Goal: Information Seeking & Learning: Learn about a topic

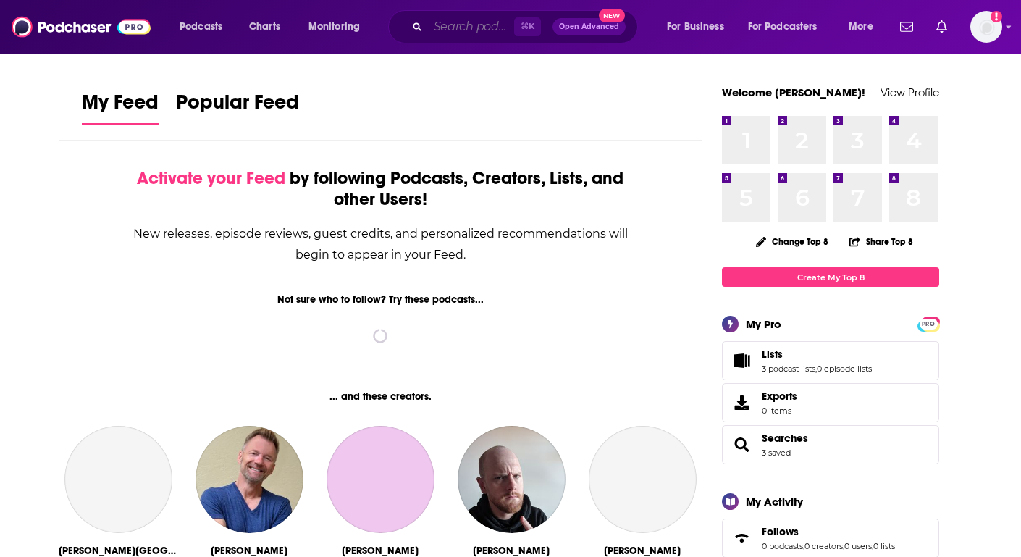
click at [468, 18] on input "Search podcasts, credits, & more..." at bounding box center [471, 26] width 86 height 23
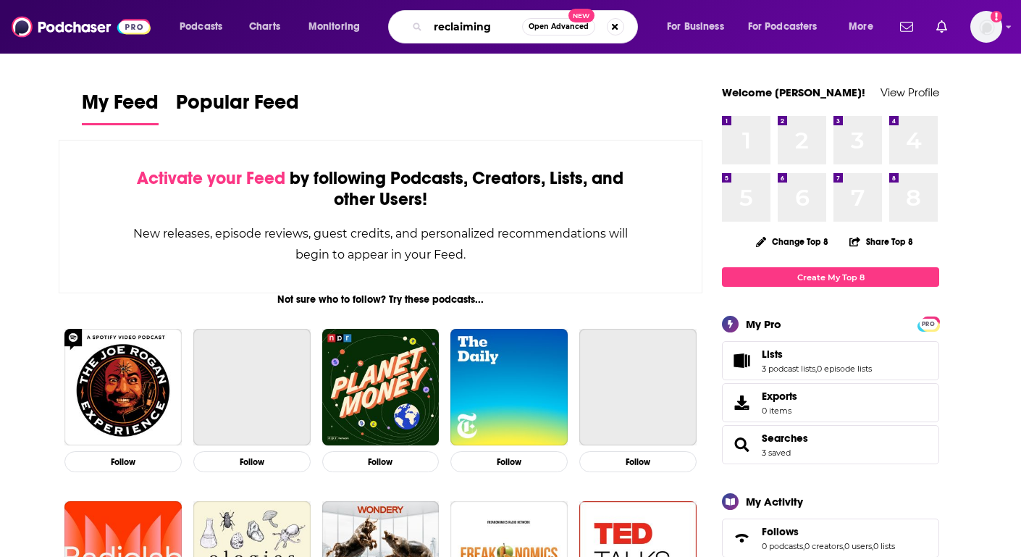
type input "reclaiming"
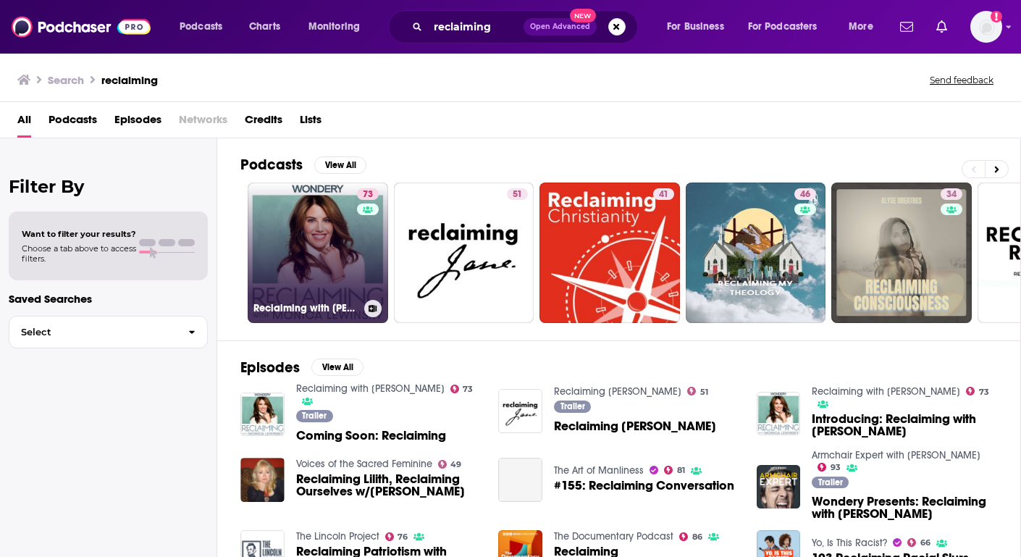
click at [283, 248] on link "73 Reclaiming with [PERSON_NAME]" at bounding box center [318, 252] width 140 height 140
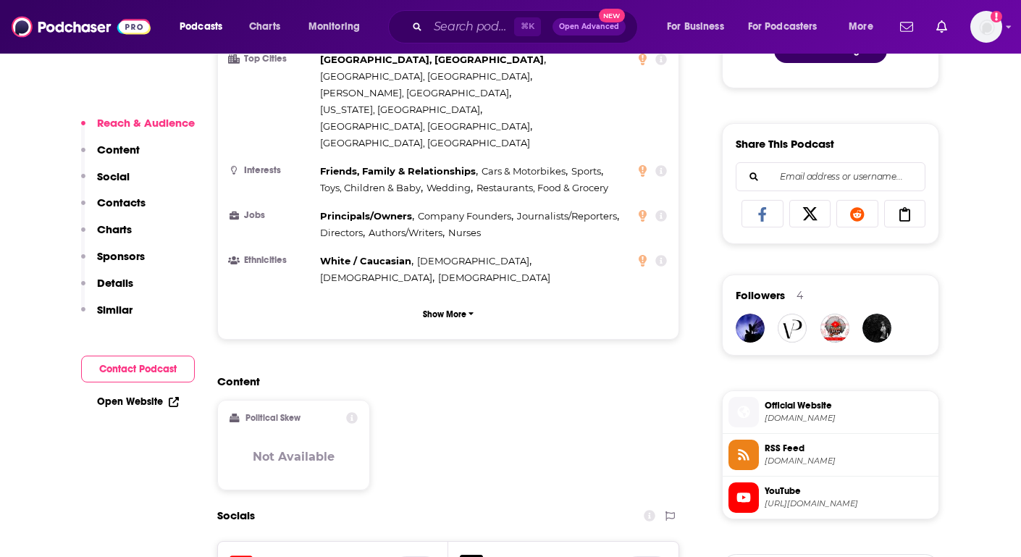
scroll to position [854, 0]
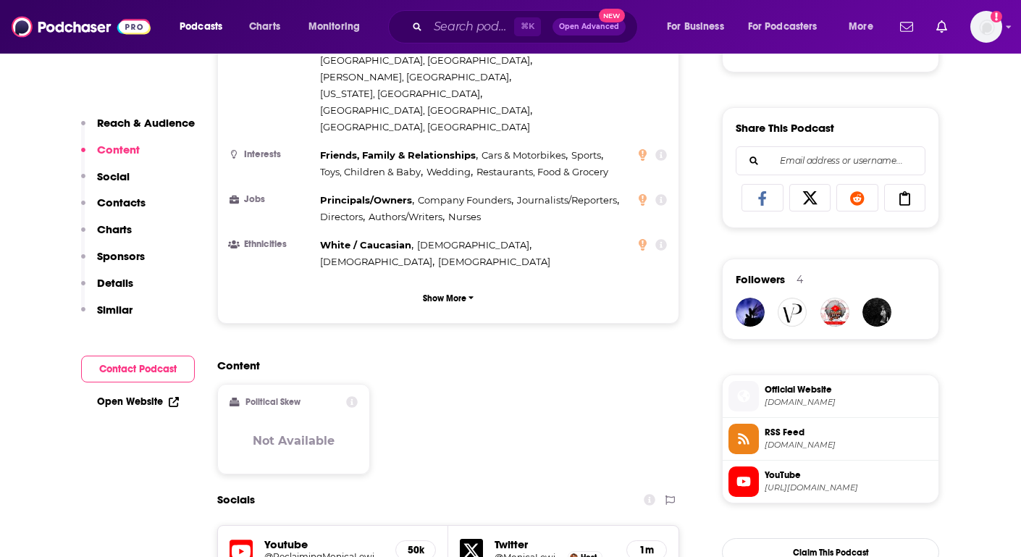
click at [114, 198] on p "Contacts" at bounding box center [121, 202] width 49 height 14
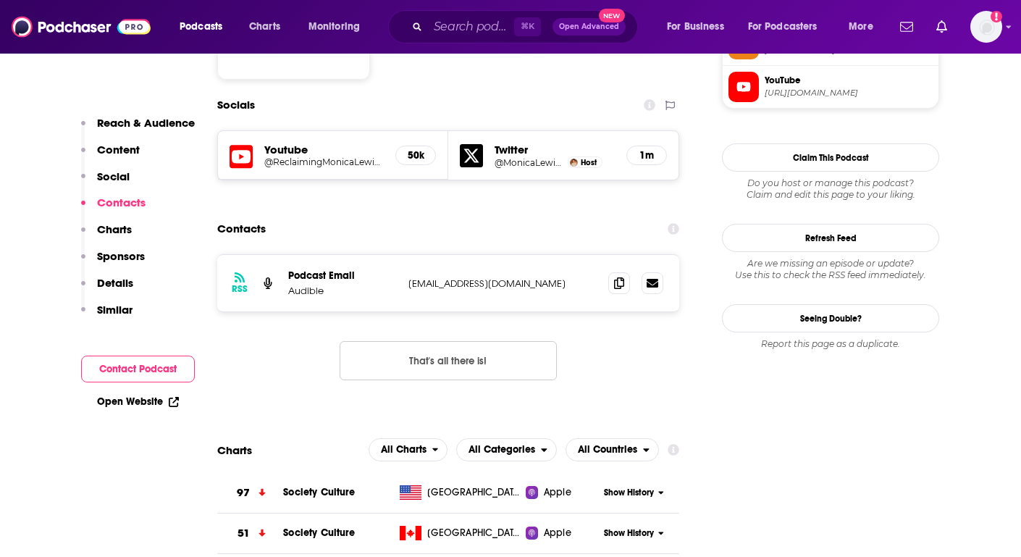
scroll to position [1259, 0]
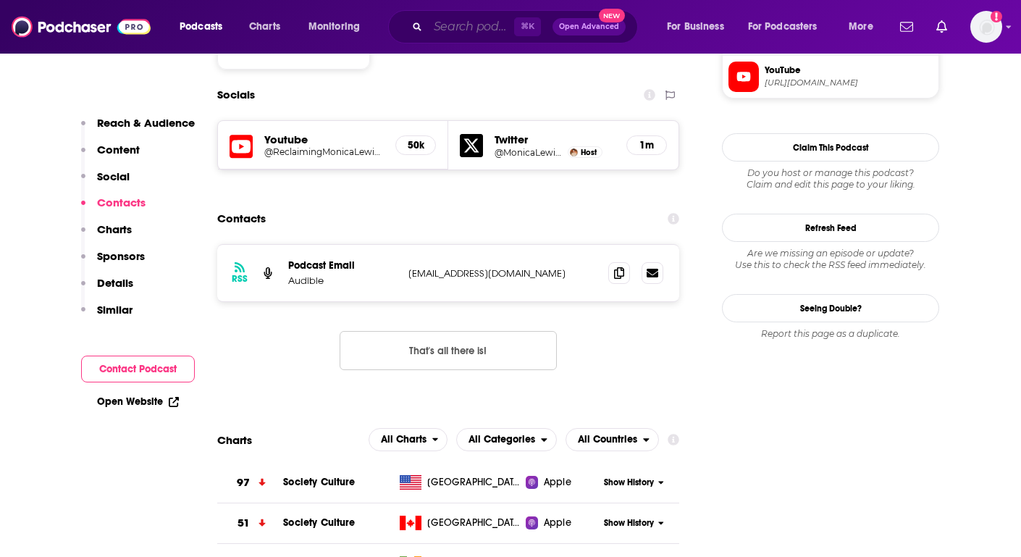
click at [437, 30] on input "Search podcasts, credits, & more..." at bounding box center [471, 26] width 86 height 23
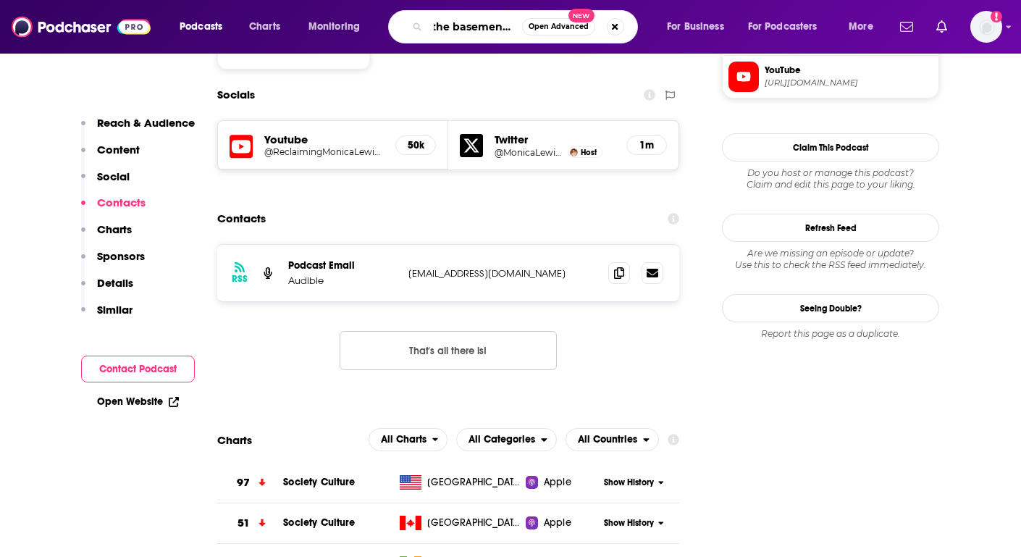
scroll to position [0, 12]
type input "the basement yard"
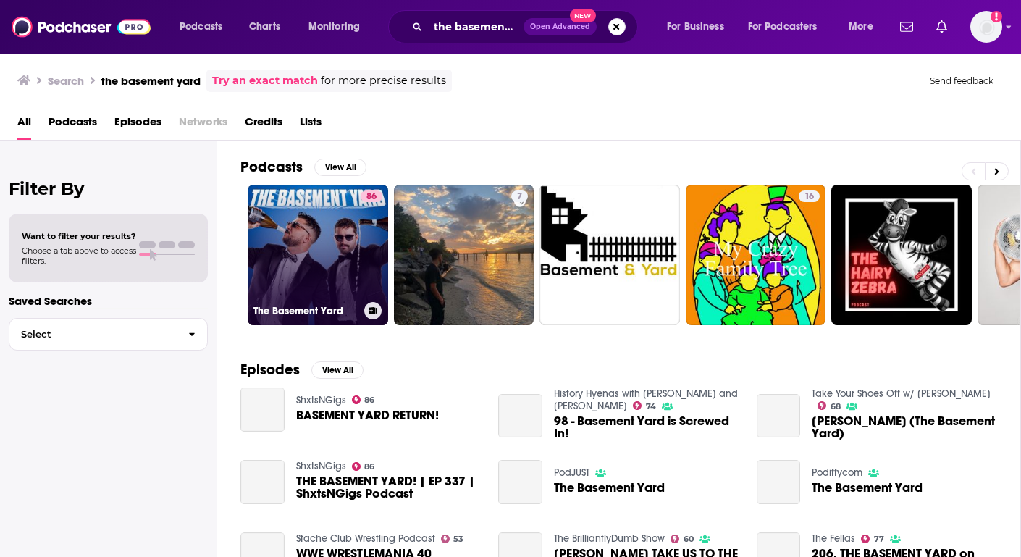
click at [305, 251] on link "86 The Basement Yard" at bounding box center [318, 255] width 140 height 140
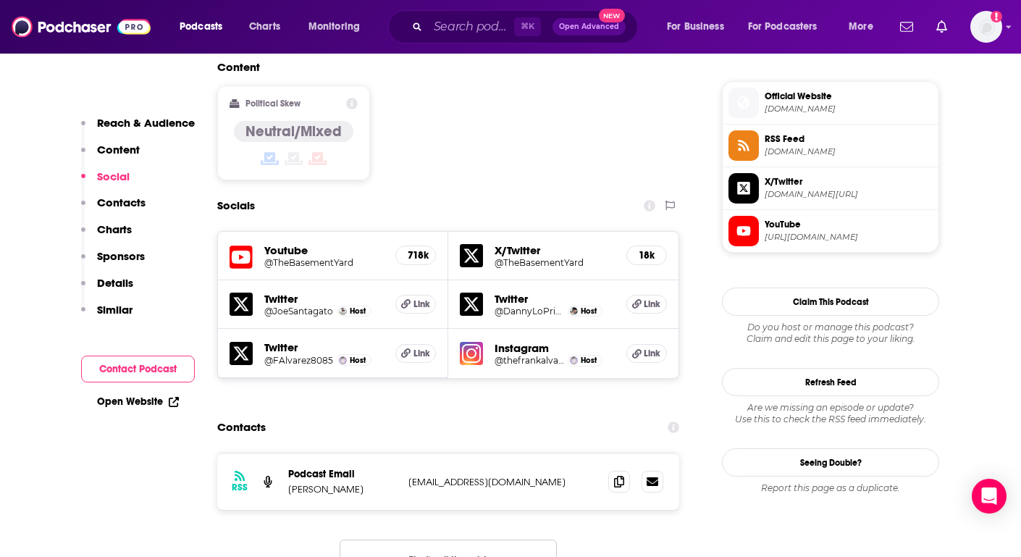
scroll to position [1147, 0]
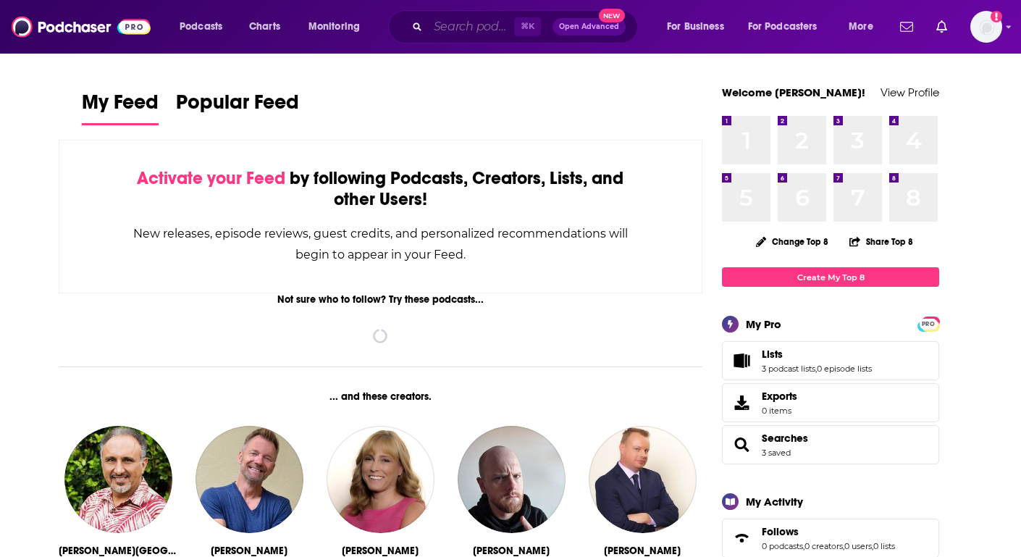
click at [445, 25] on input "Search podcasts, credits, & more..." at bounding box center [471, 26] width 86 height 23
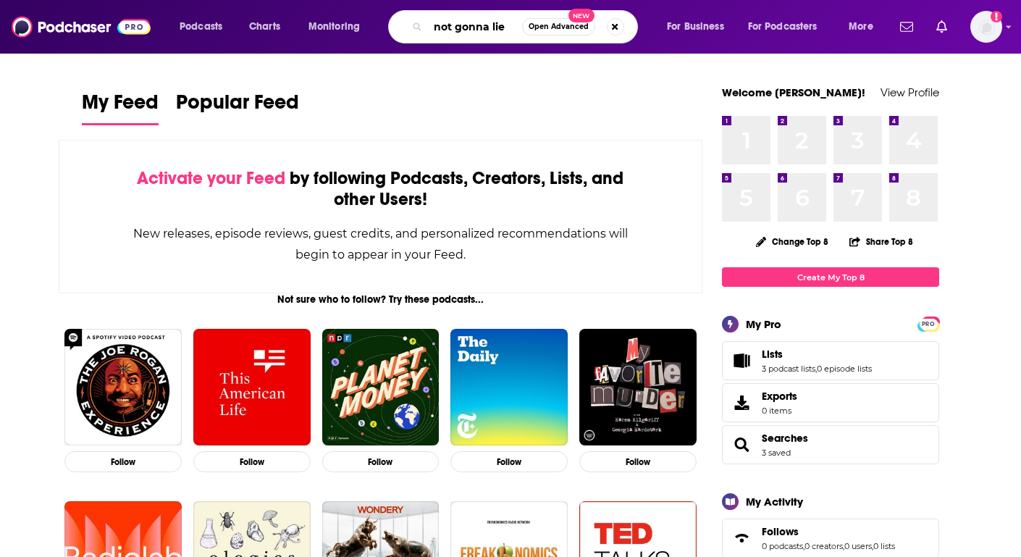
type input "not gonna lie"
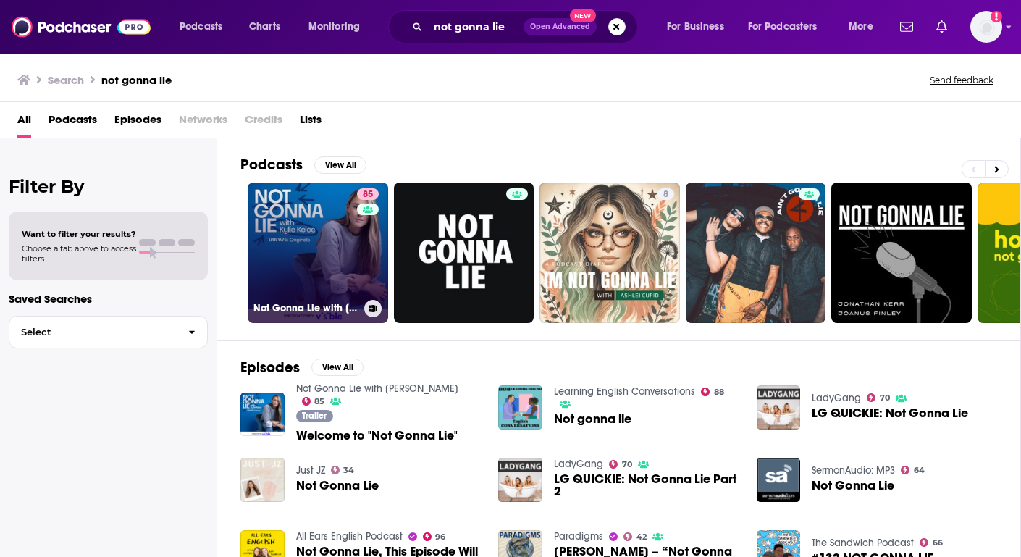
click at [295, 218] on link "85 Not Gonna Lie with Kylie Kelce" at bounding box center [318, 252] width 140 height 140
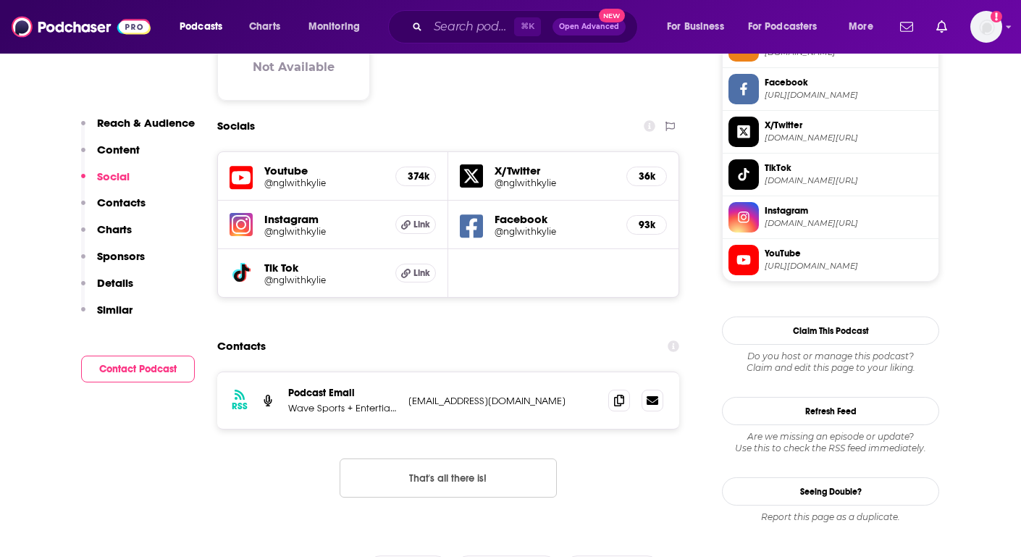
scroll to position [1226, 0]
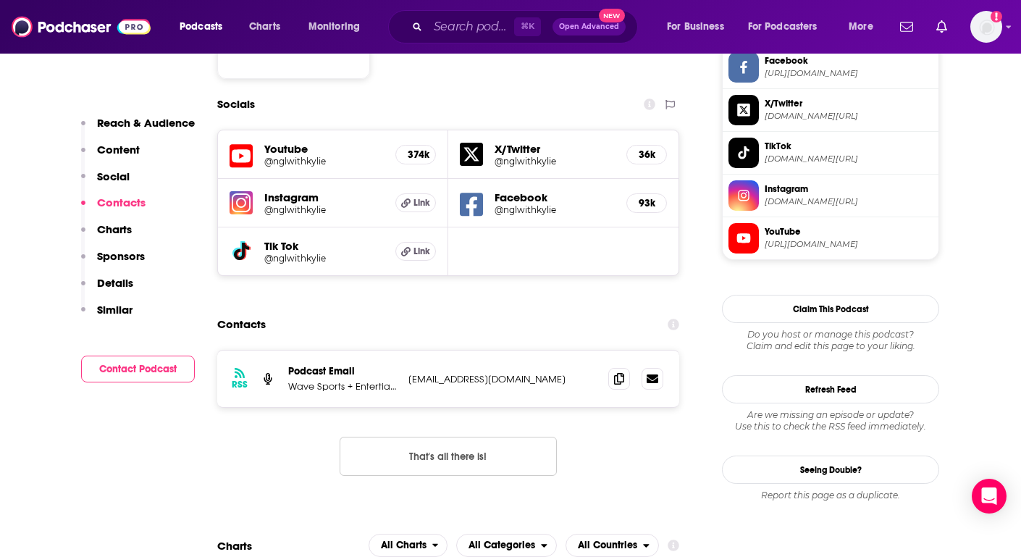
click at [468, 11] on div "⌘ K Open Advanced New" at bounding box center [513, 26] width 250 height 33
click at [470, 22] on input "Search podcasts, credits, & more..." at bounding box center [471, 26] width 86 height 23
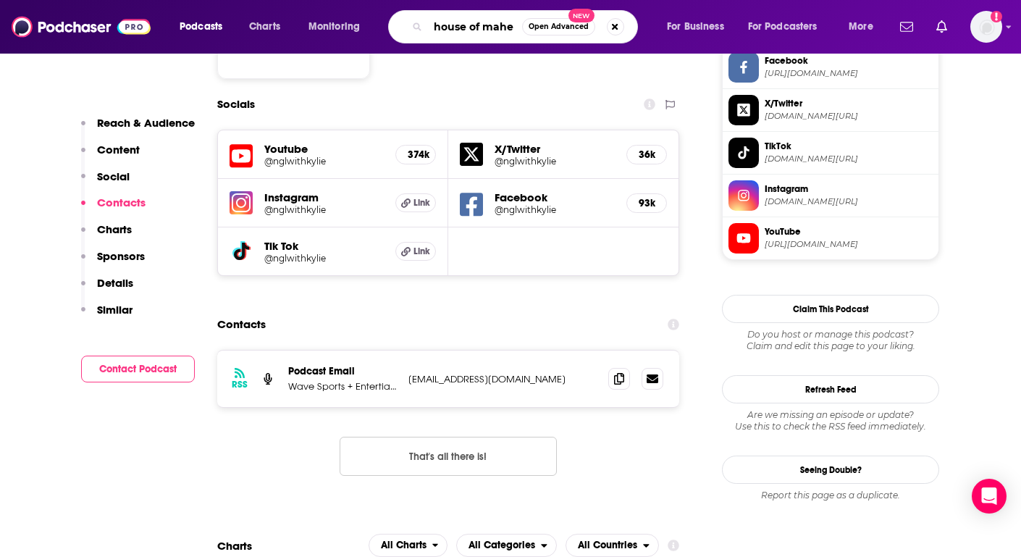
type input "house of maher"
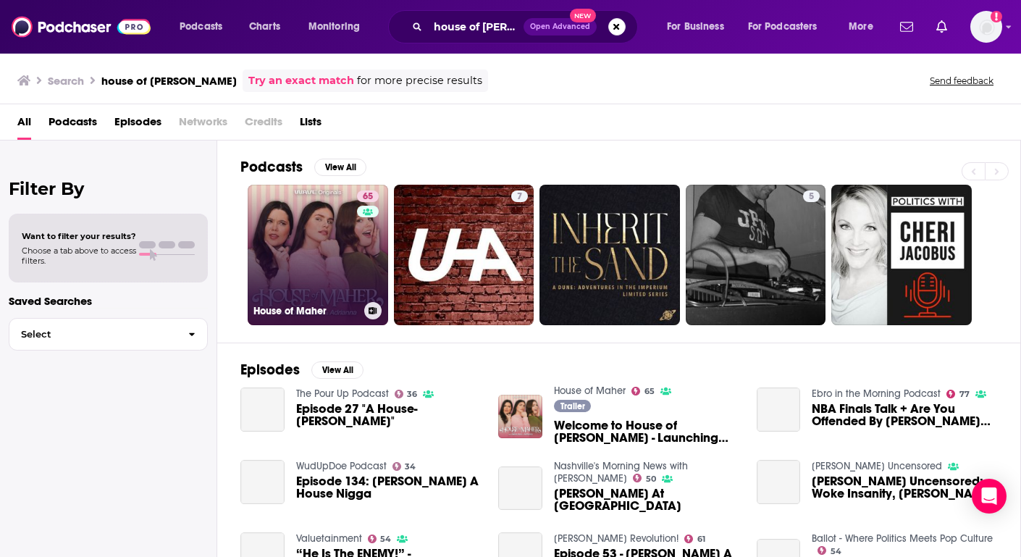
click at [313, 232] on link "65 House of Maher" at bounding box center [318, 255] width 140 height 140
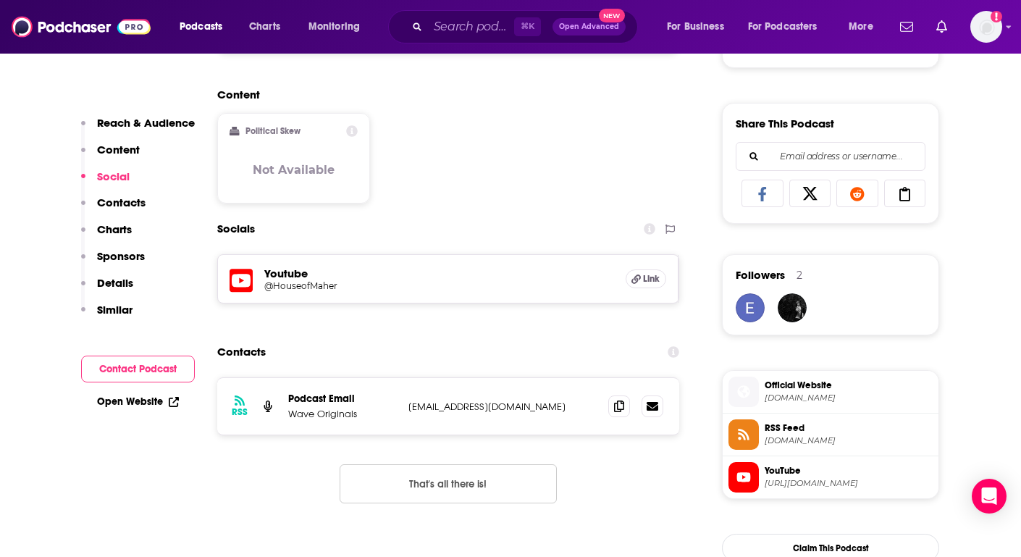
scroll to position [870, 0]
